Goal: Information Seeking & Learning: Learn about a topic

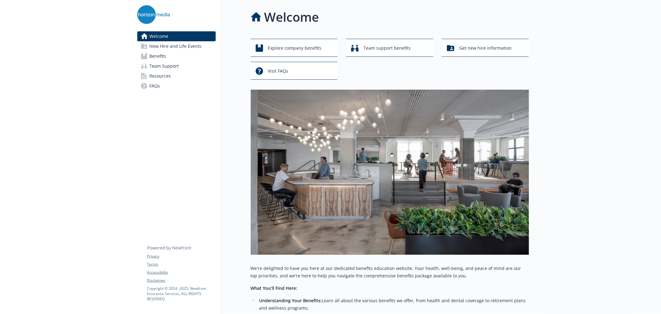
click at [176, 57] on link "Benefits" at bounding box center [176, 56] width 78 height 10
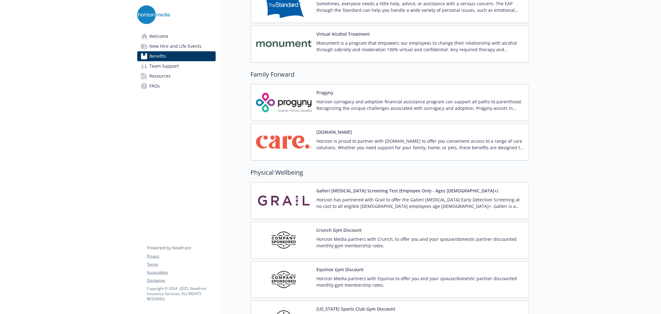
click at [289, 155] on img at bounding box center [284, 142] width 56 height 26
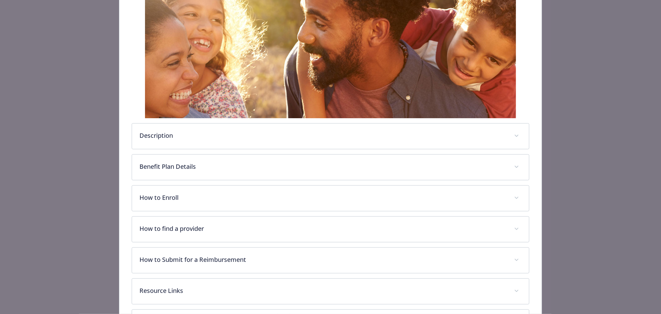
scroll to position [156, 0]
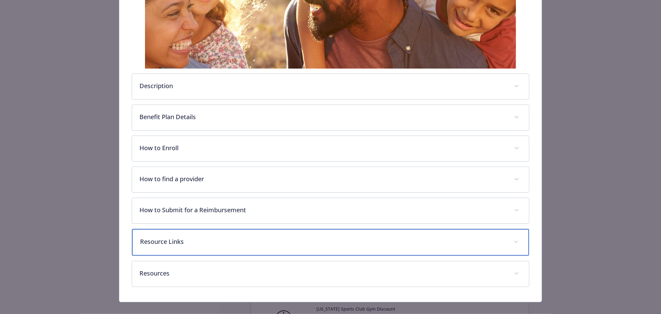
click at [189, 243] on p "Resource Links" at bounding box center [323, 241] width 366 height 9
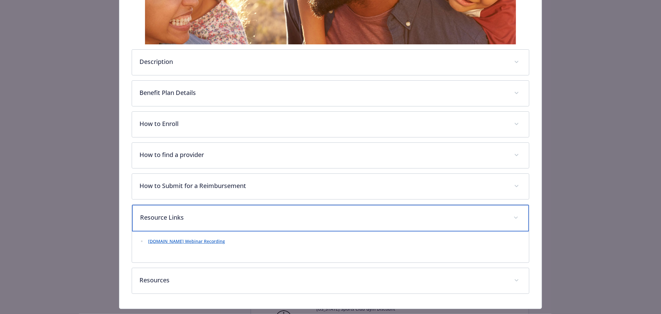
scroll to position [191, 0]
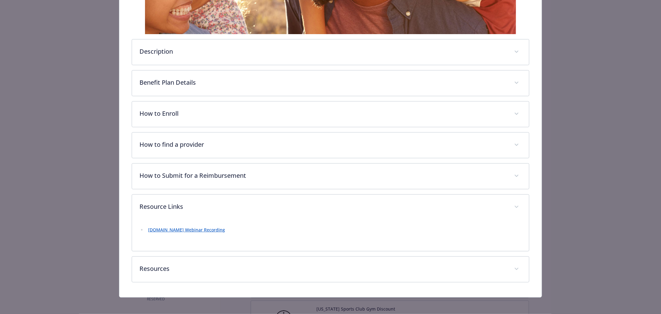
click at [176, 238] on div "[DOMAIN_NAME] Webinar Recording" at bounding box center [331, 232] width 382 height 24
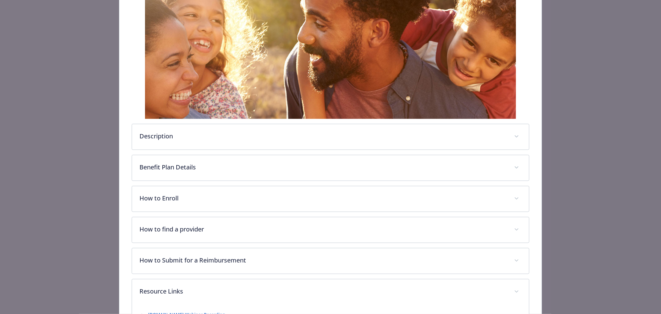
scroll to position [87, 0]
